Goal: Task Accomplishment & Management: Complete application form

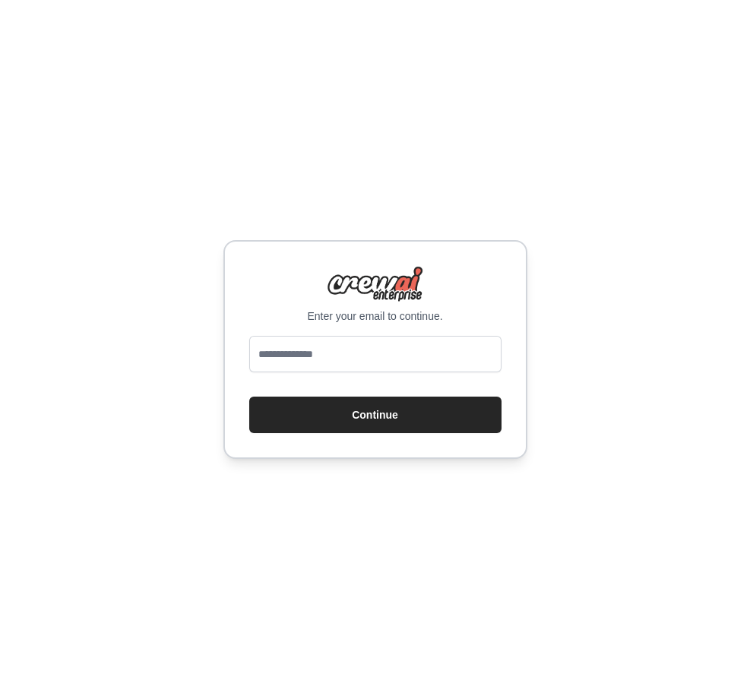
type input "**********"
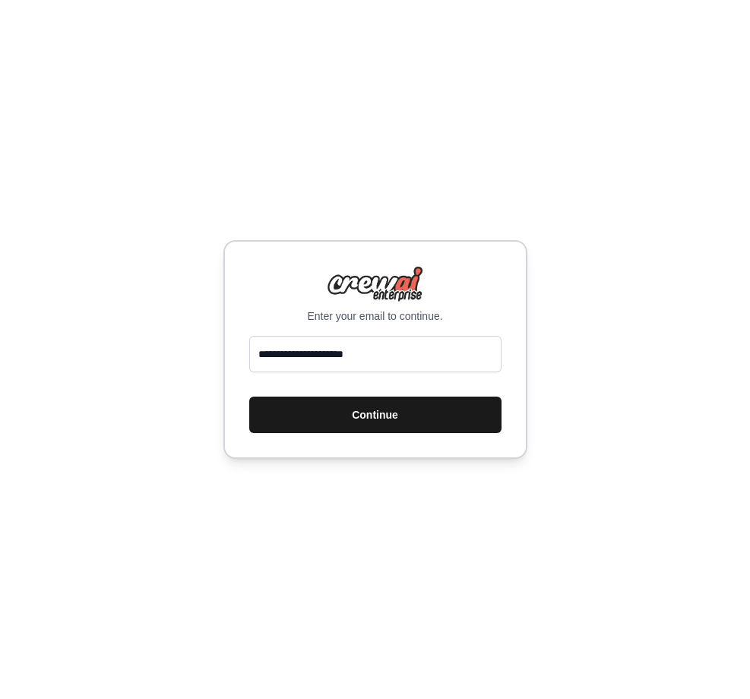
click at [400, 419] on button "Continue" at bounding box center [375, 415] width 252 height 36
click at [363, 405] on button "Continue" at bounding box center [375, 415] width 252 height 36
